Goal: Information Seeking & Learning: Learn about a topic

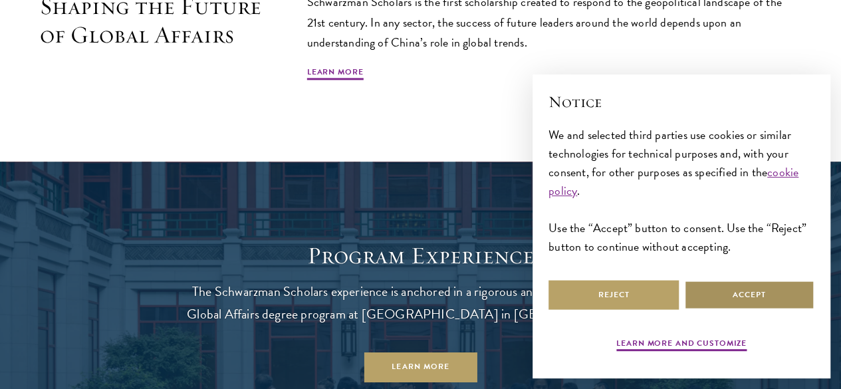
click at [736, 283] on button "Accept" at bounding box center [749, 295] width 130 height 30
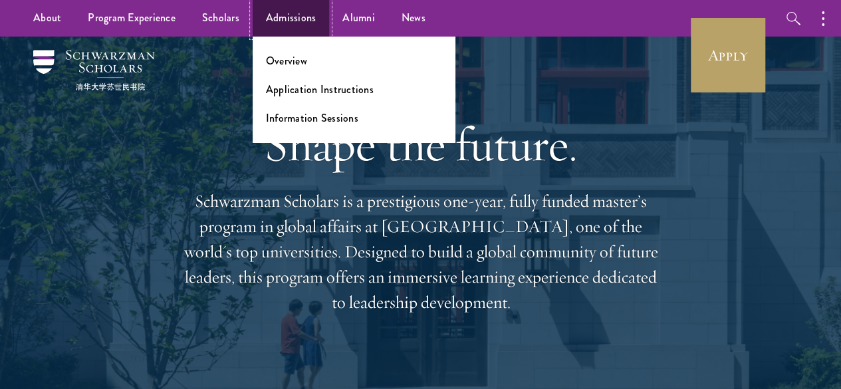
click at [273, 23] on link "Admissions" at bounding box center [291, 18] width 77 height 37
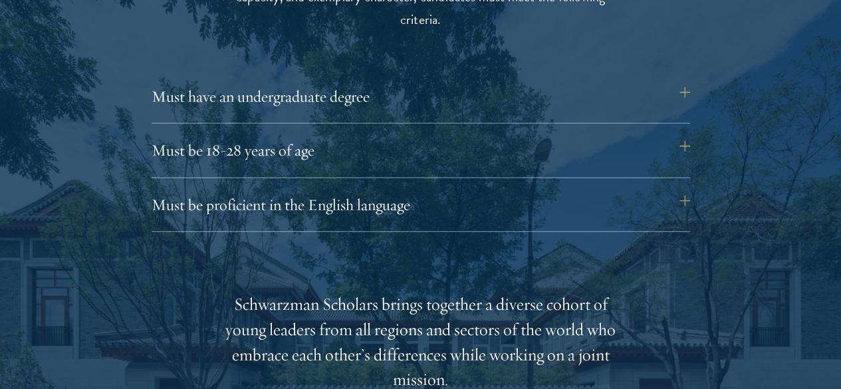
scroll to position [1829, 0]
click at [211, 134] on button "Must be 18-28 years of age" at bounding box center [427, 150] width 539 height 32
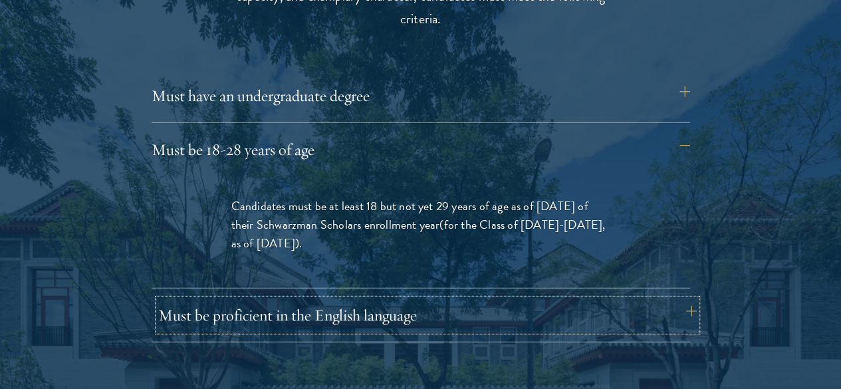
click at [365, 299] on button "Must be proficient in the English language" at bounding box center [427, 315] width 539 height 32
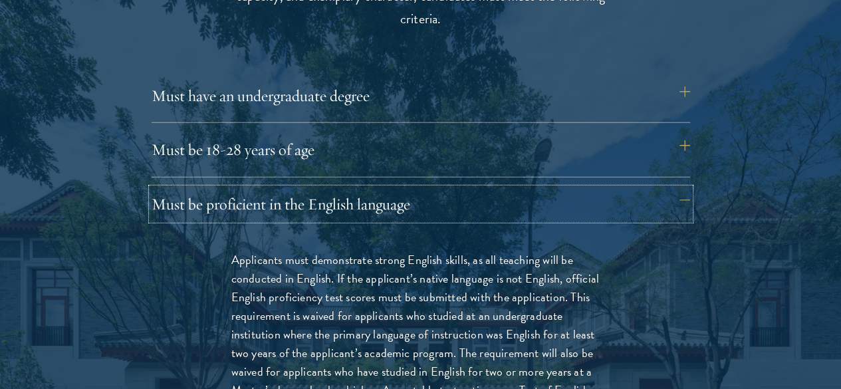
scroll to position [2021, 0]
